Goal: Download file/media

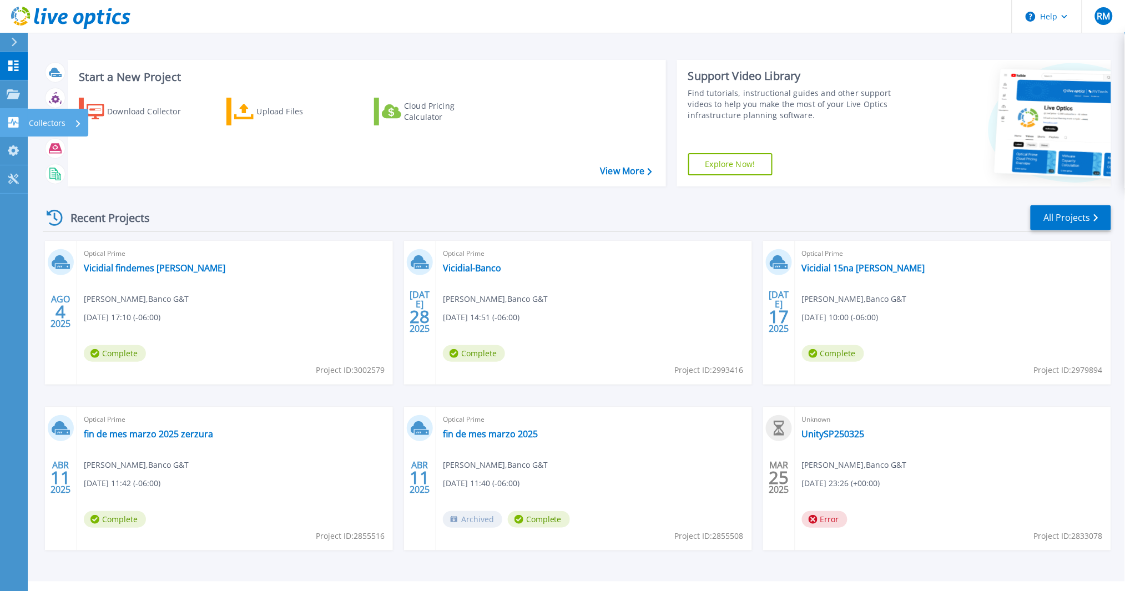
click at [64, 124] on p "Collectors" at bounding box center [47, 123] width 37 height 29
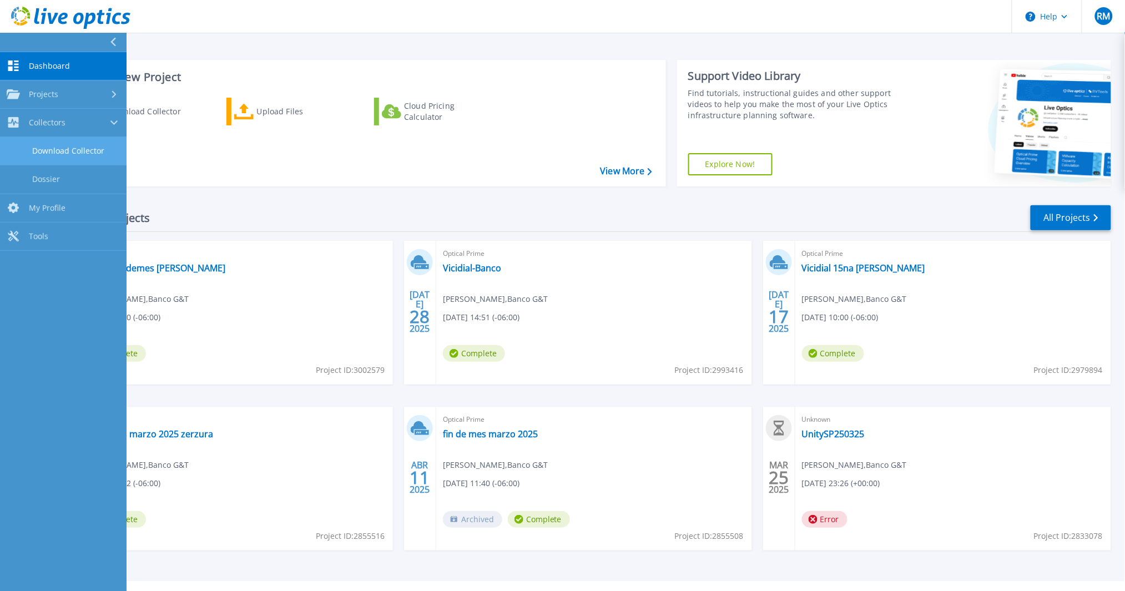
click at [84, 150] on link "Download Collector" at bounding box center [63, 151] width 127 height 28
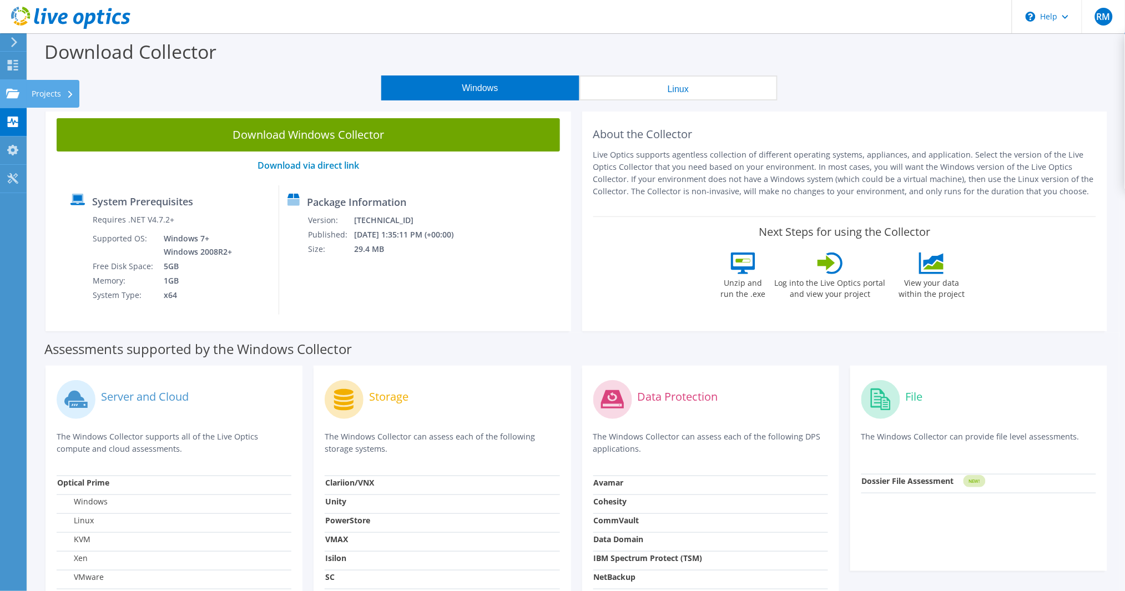
click at [12, 100] on div at bounding box center [12, 95] width 13 height 12
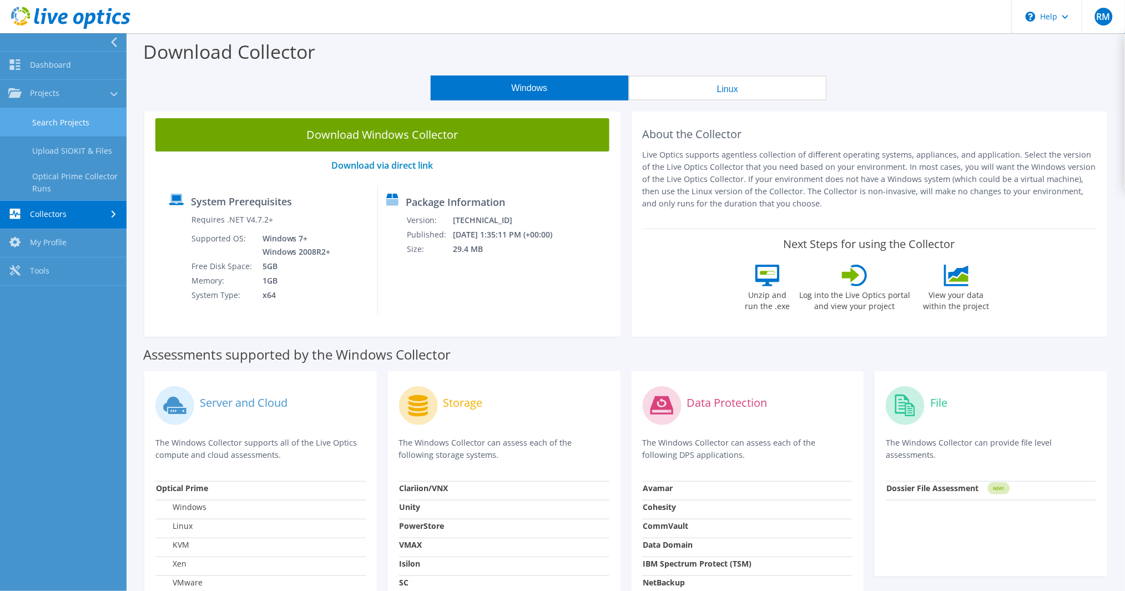
click at [69, 124] on link "Search Projects" at bounding box center [63, 122] width 127 height 28
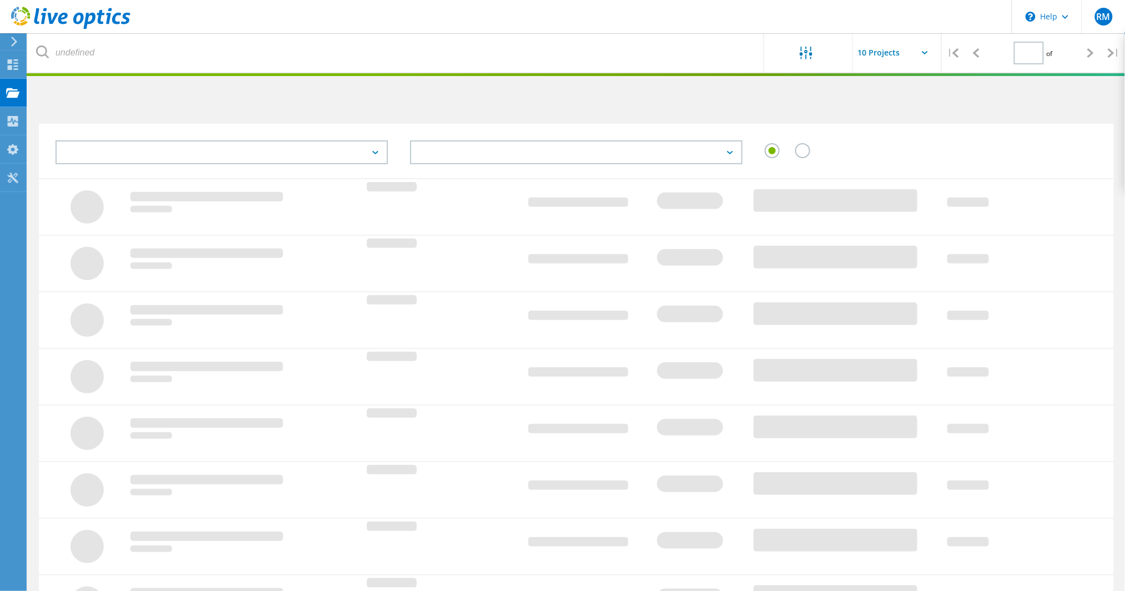
type input "1"
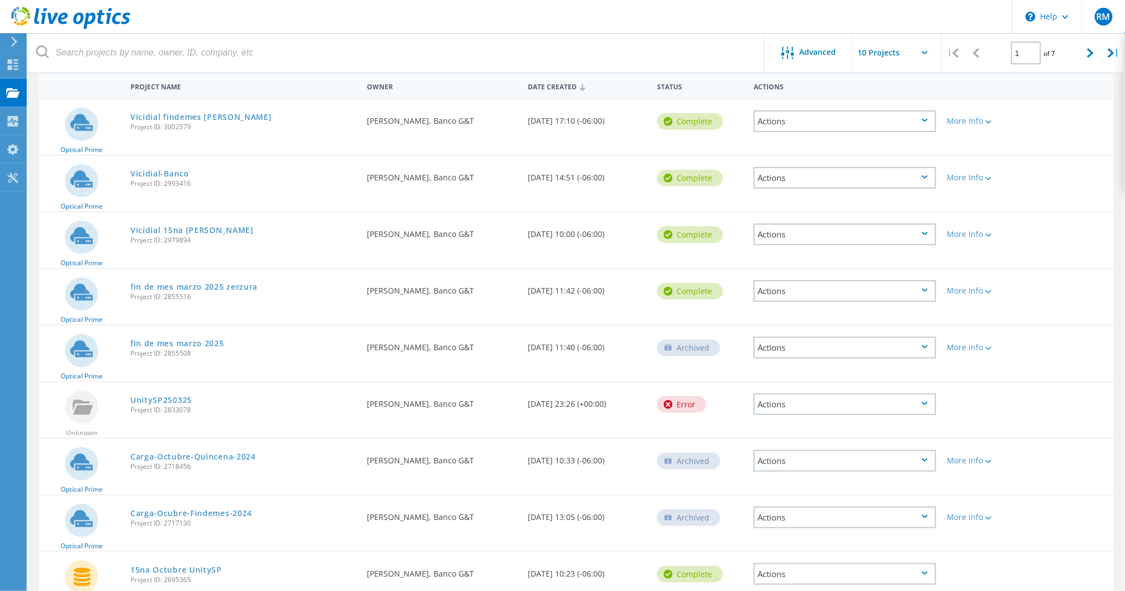
scroll to position [216, 0]
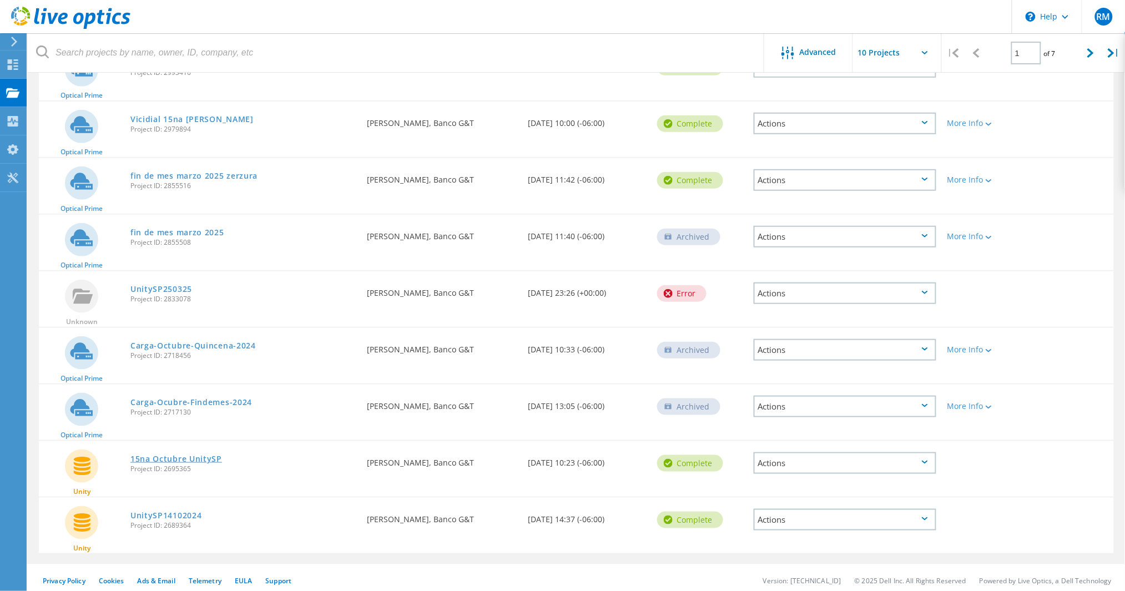
click at [189, 455] on link "15na Octubre UnitySP" at bounding box center [176, 459] width 92 height 8
